Goal: Information Seeking & Learning: Learn about a topic

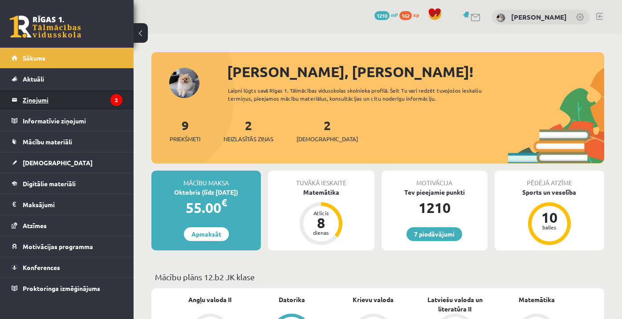
click at [70, 95] on legend "Ziņojumi 2" at bounding box center [73, 99] width 100 height 20
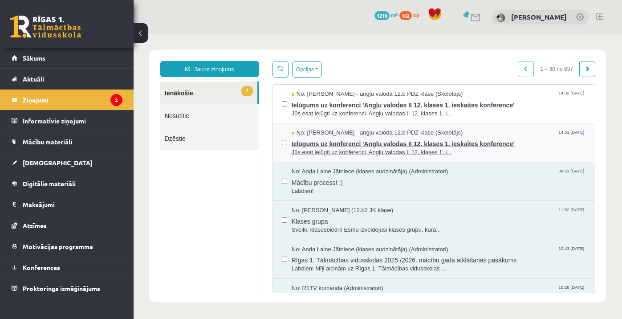
click at [377, 145] on span "Ielūgums uz konferenci 'Angļu valodas II 12. klases 1. ieskaites konference'" at bounding box center [439, 142] width 294 height 11
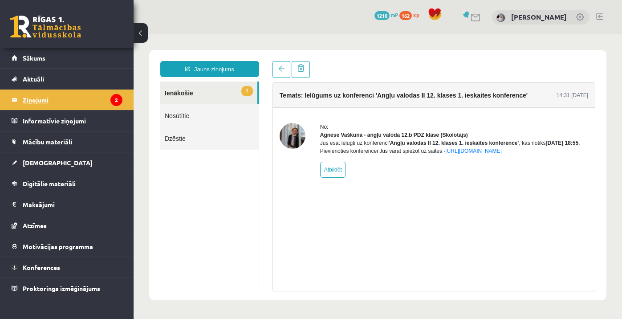
click at [96, 107] on legend "Ziņojumi 2" at bounding box center [73, 99] width 100 height 20
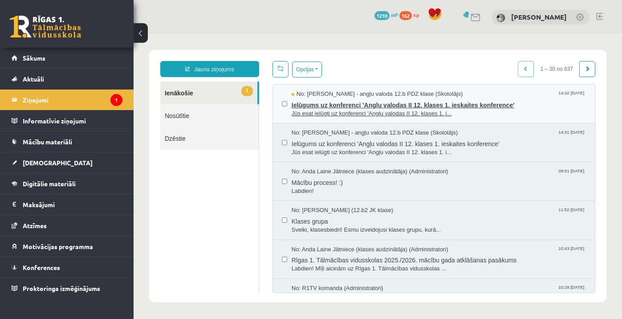
click at [382, 98] on span "Ielūgums uz konferenci 'Angļu valodas II 12. klases 1. ieskaites konference'" at bounding box center [439, 103] width 294 height 11
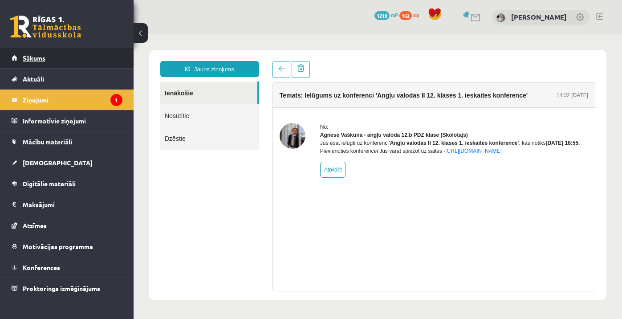
click at [75, 62] on link "Sākums" at bounding box center [67, 58] width 111 height 20
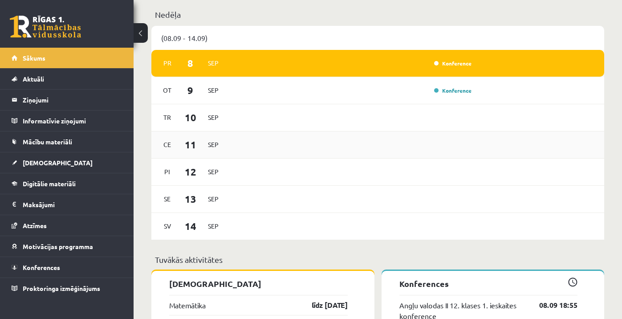
scroll to position [475, 0]
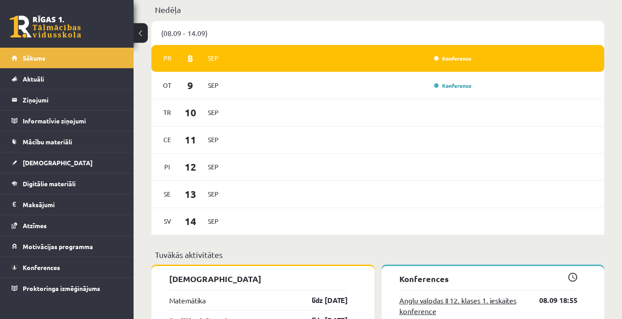
click at [418, 299] on link "Angļu valodas II 12. klases 1. ieskaites konference" at bounding box center [462, 305] width 127 height 21
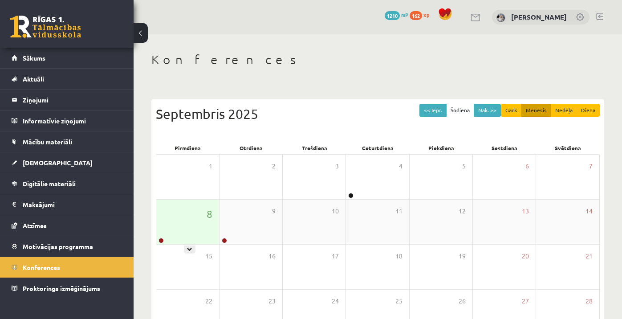
click at [190, 237] on div "8" at bounding box center [187, 221] width 63 height 45
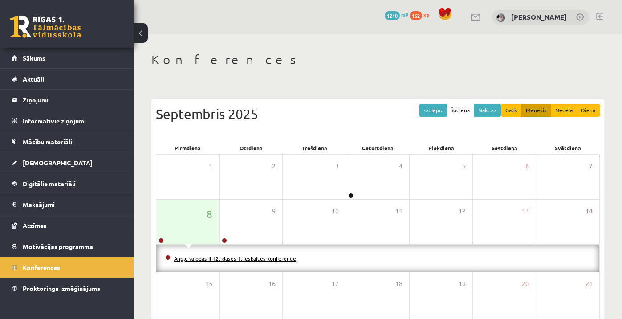
click at [193, 255] on link "Angļu valodas II 12. klases 1. ieskaites konference" at bounding box center [235, 258] width 122 height 7
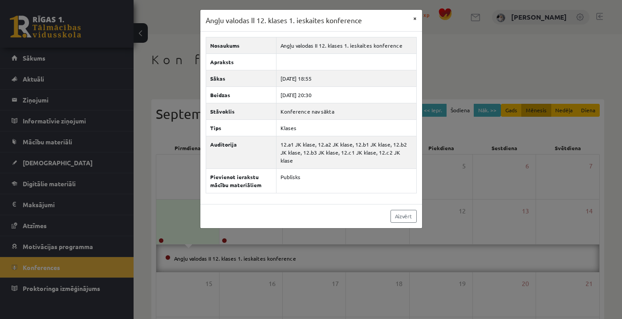
click at [412, 15] on button "×" at bounding box center [415, 18] width 14 height 17
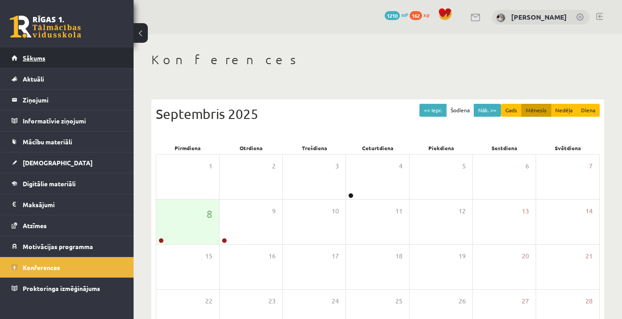
click at [101, 62] on link "Sākums" at bounding box center [67, 58] width 111 height 20
